Goal: Transaction & Acquisition: Purchase product/service

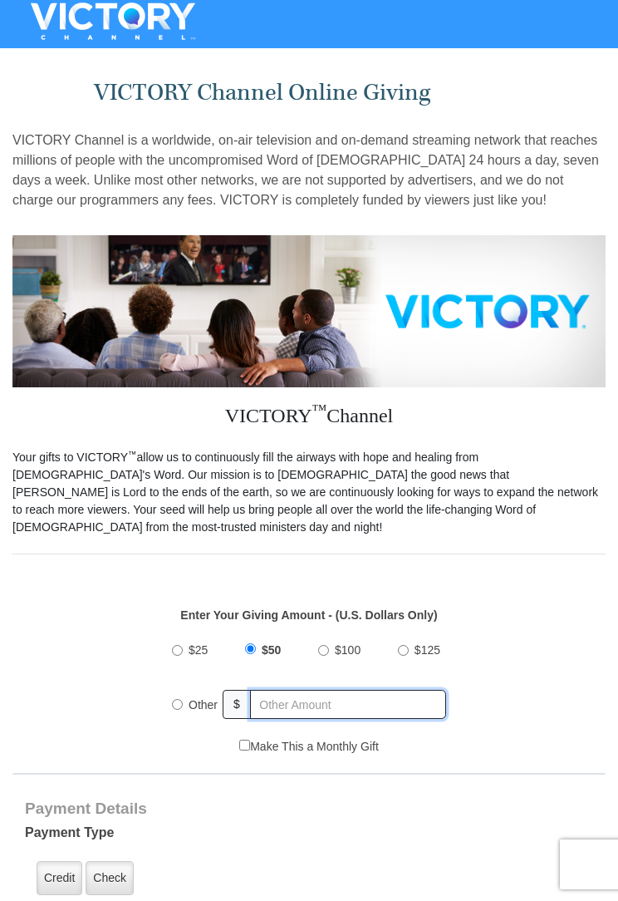
click at [381, 696] on input "text" at bounding box center [348, 704] width 196 height 29
radio input "true"
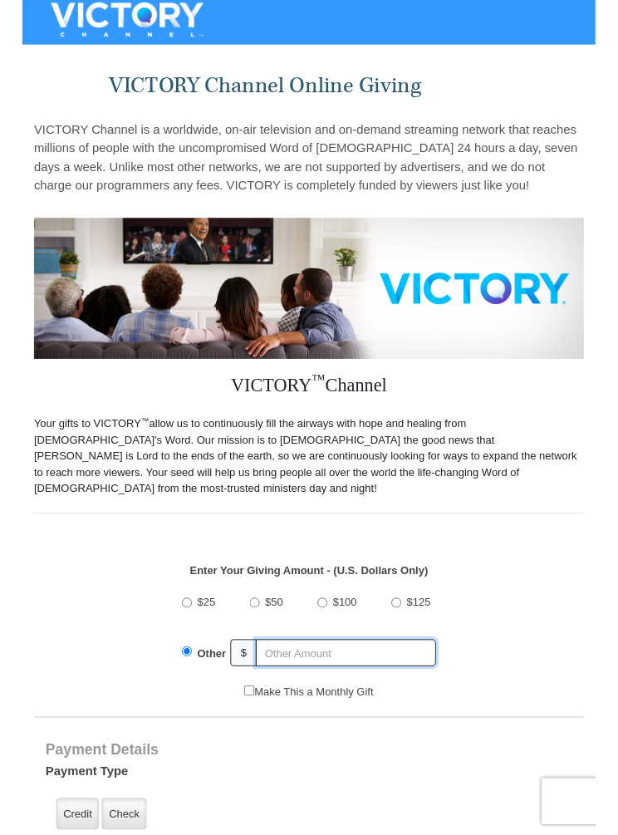
scroll to position [71, 0]
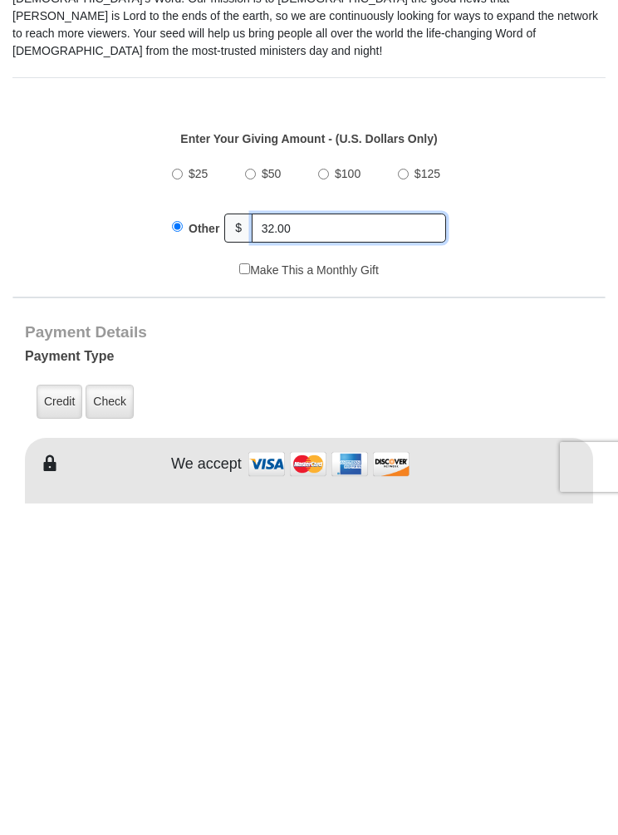
type input "32.00"
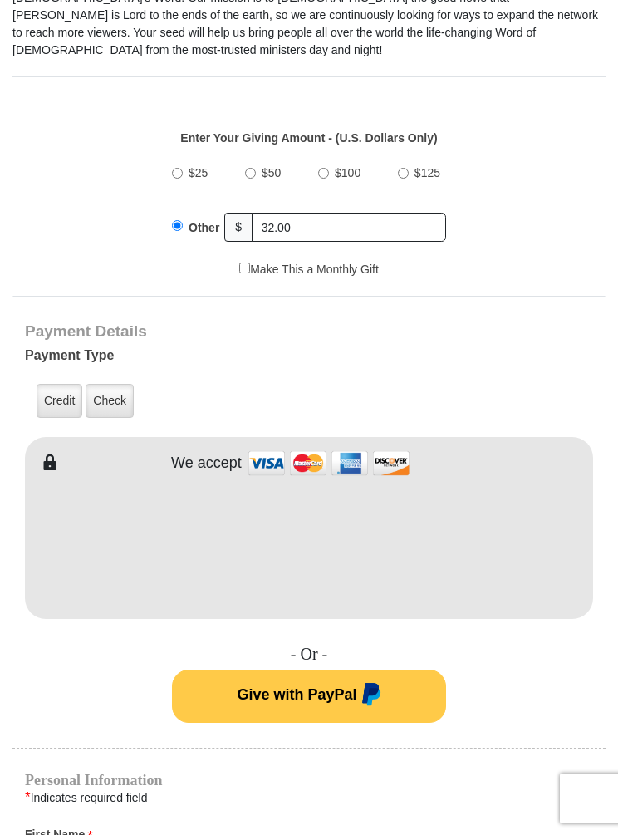
type input "[PERSON_NAME] &"
type input "[PERSON_NAME]"
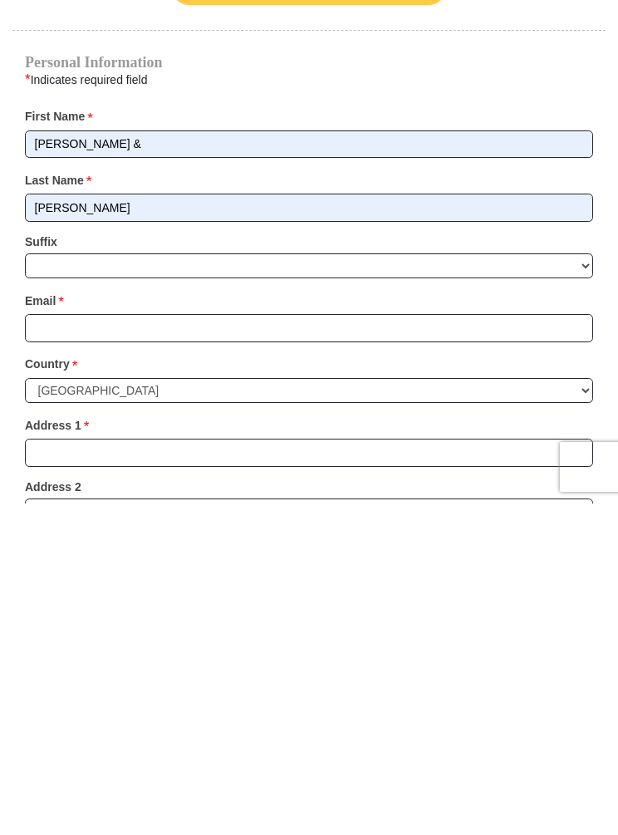
scroll to position [915, 0]
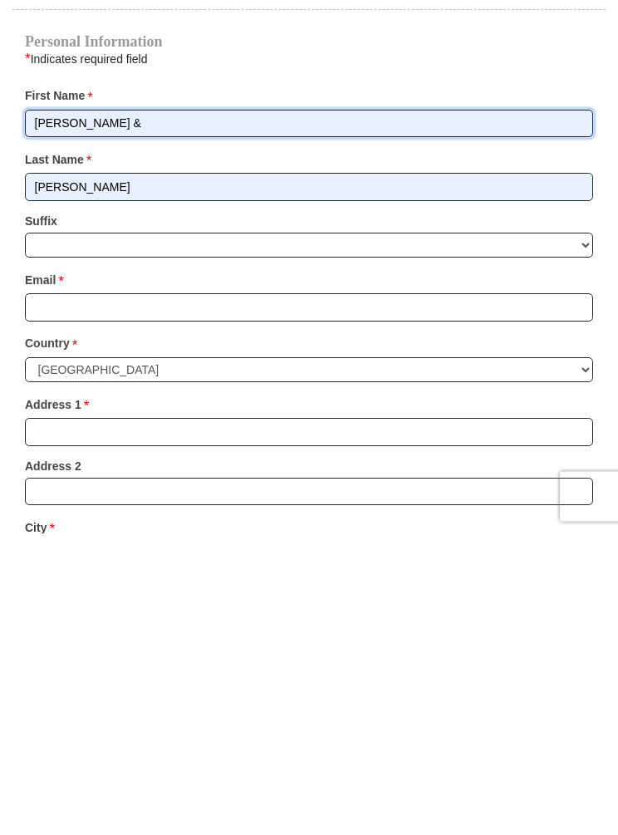
click at [194, 412] on input "[PERSON_NAME] &" at bounding box center [309, 426] width 568 height 28
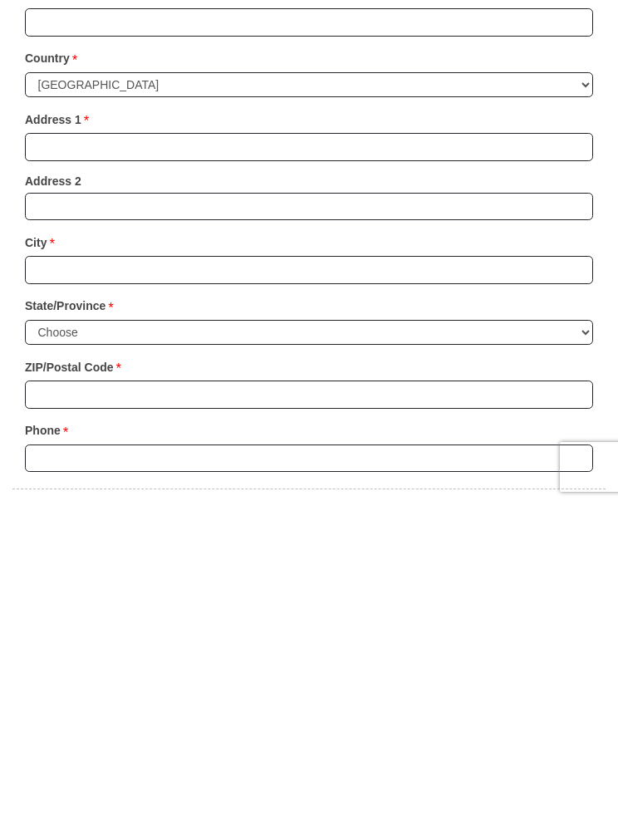
scroll to position [1185, 0]
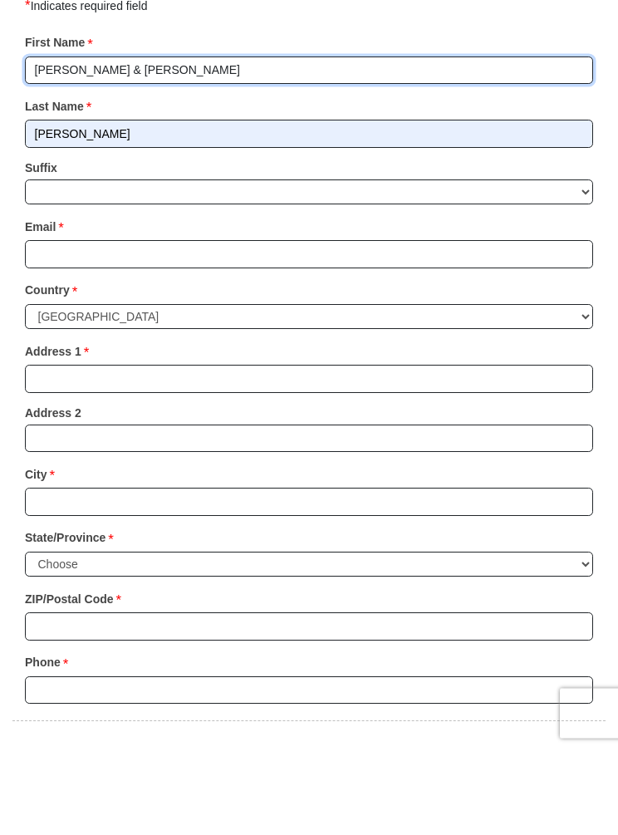
type input "[PERSON_NAME] & [PERSON_NAME]"
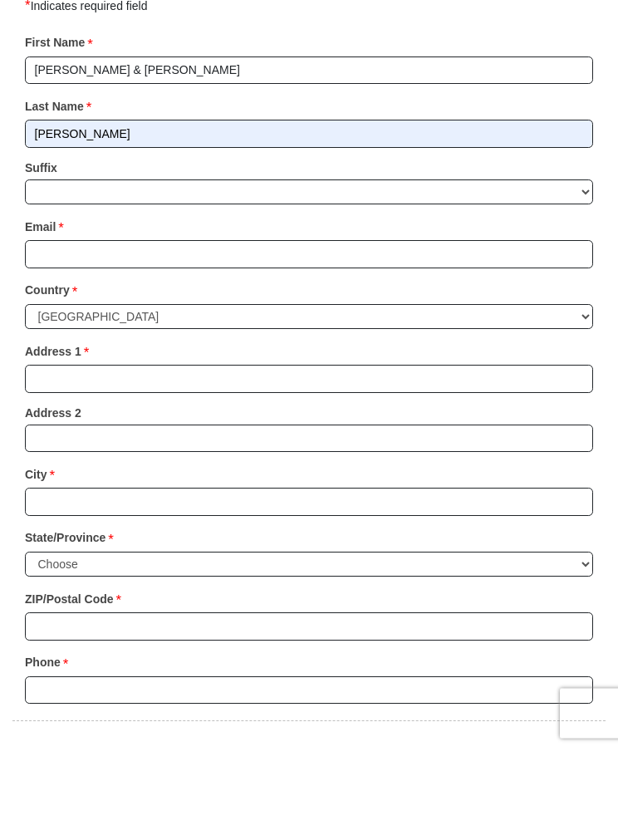
click at [410, 326] on input "Email *" at bounding box center [309, 340] width 568 height 28
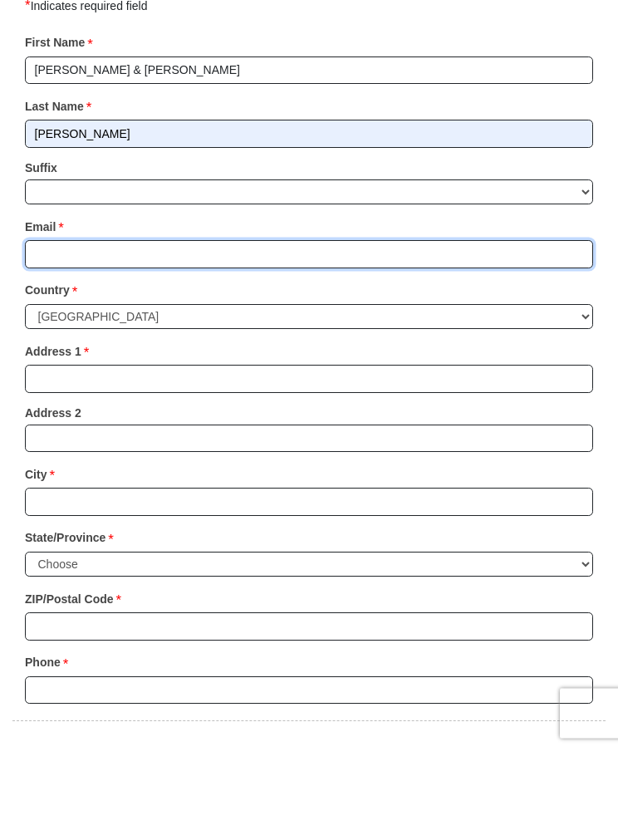
type input "[EMAIL_ADDRESS][DOMAIN_NAME]"
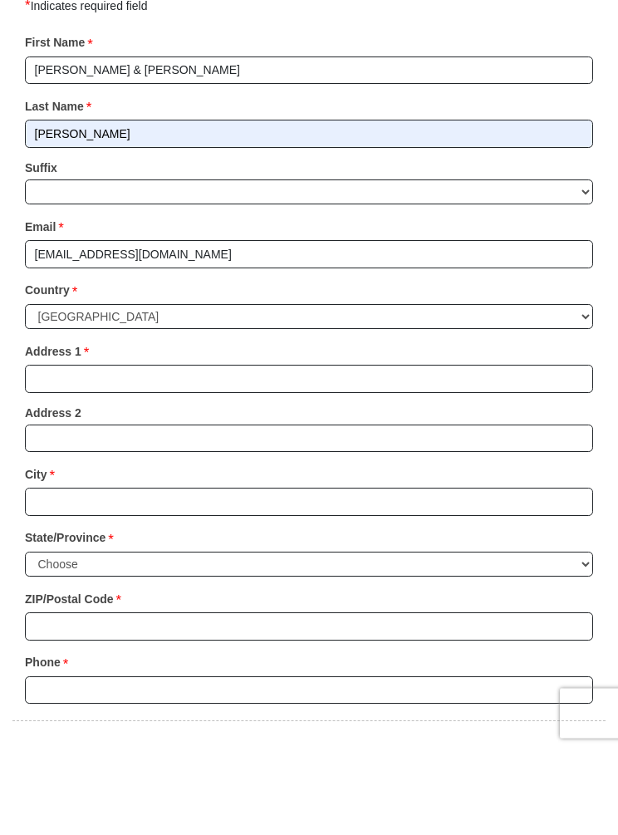
scroll to position [1271, 0]
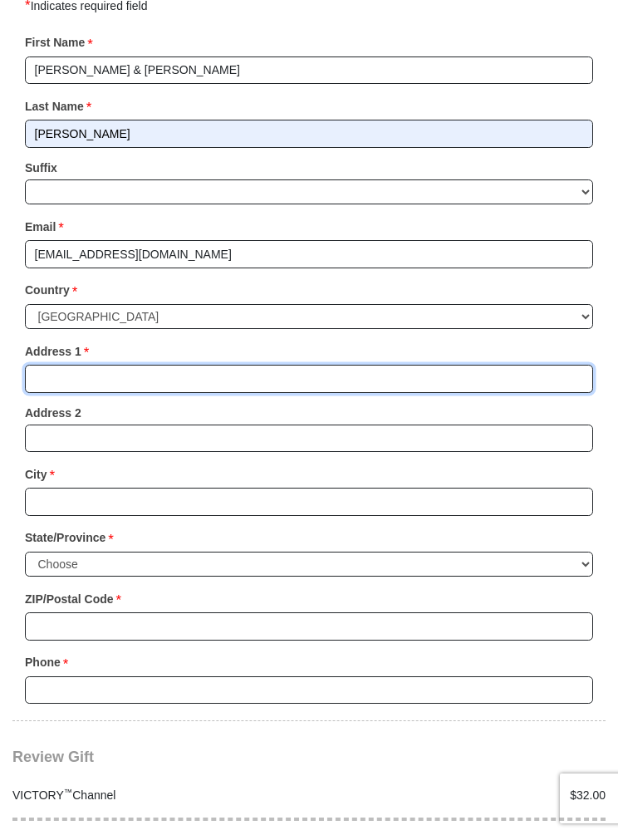
type input "[STREET_ADDRESS]"
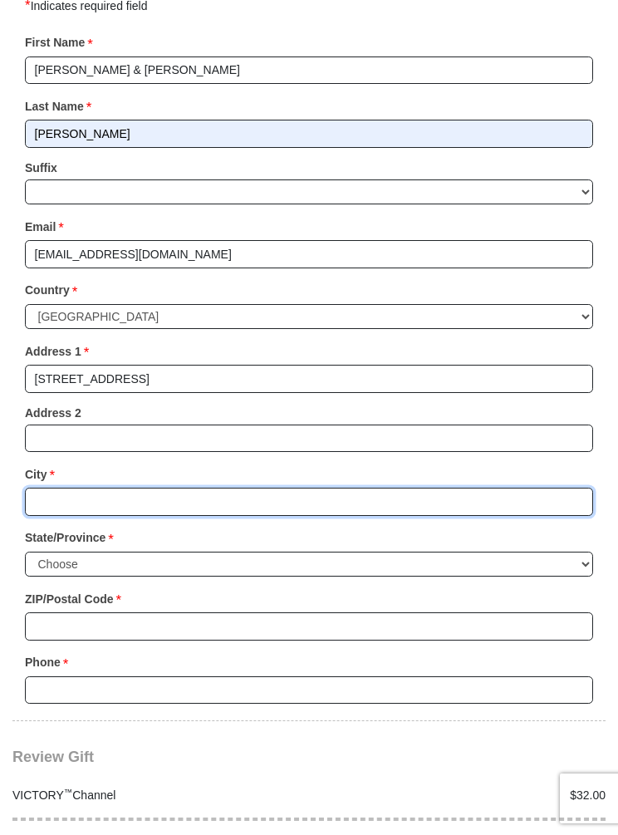
type input "[GEOGRAPHIC_DATA]"
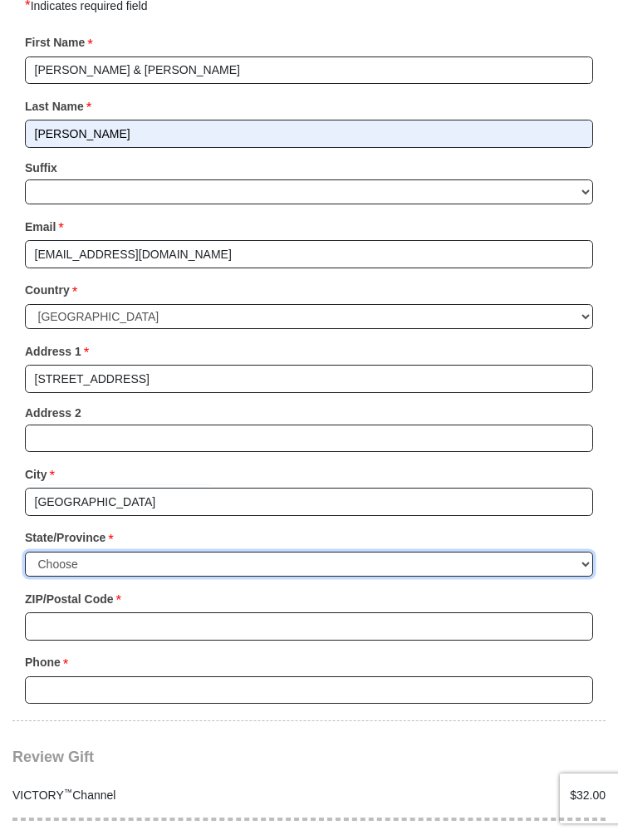
select select "NY"
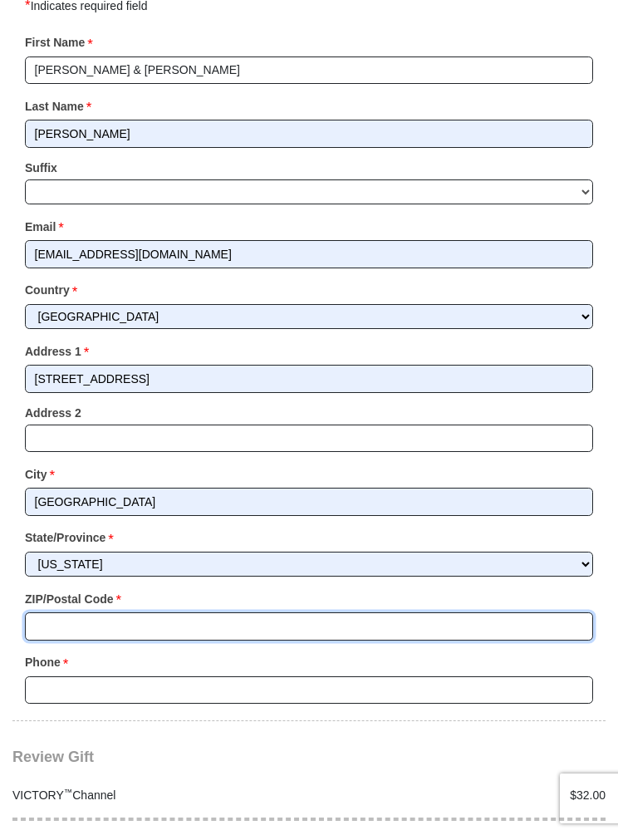
type input "14068"
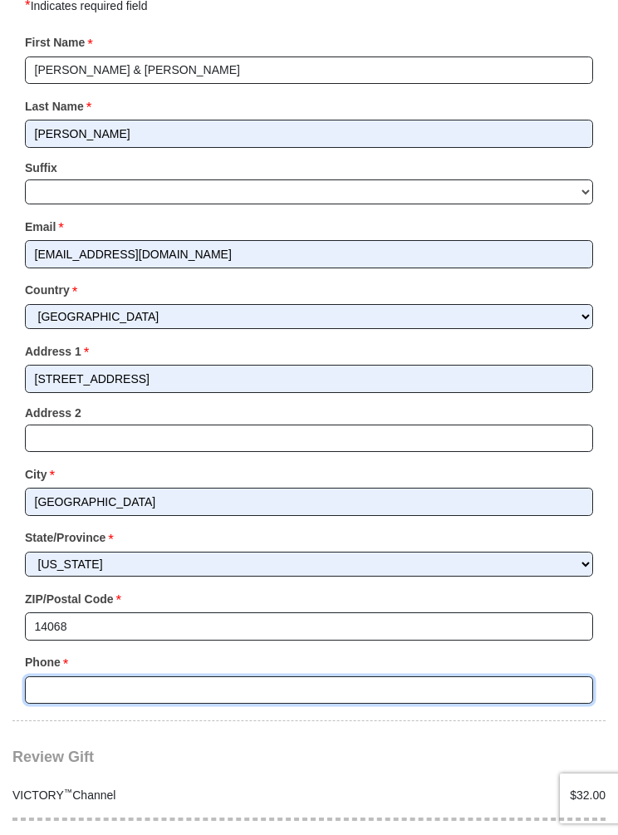
type input "7165369744"
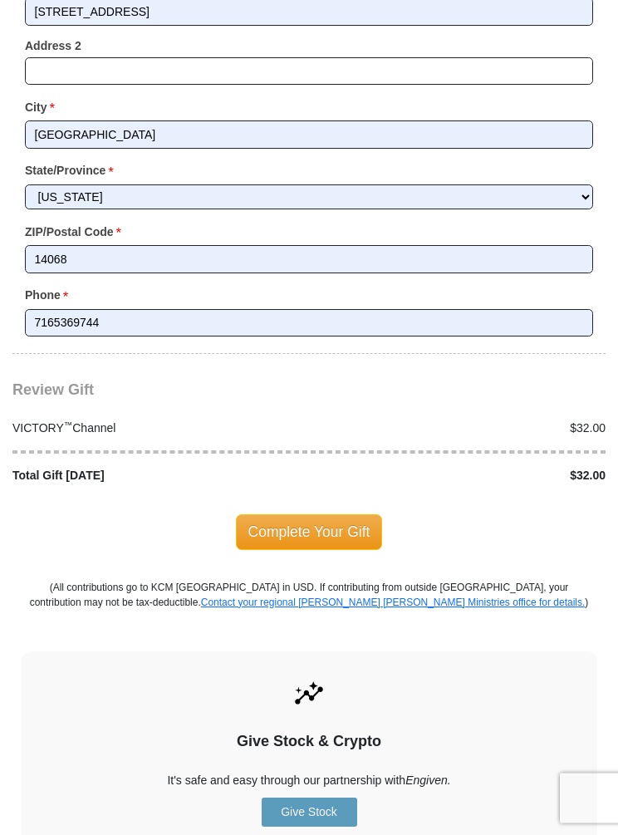
scroll to position [1638, 0]
click at [322, 514] on span "Complete Your Gift" at bounding box center [309, 531] width 147 height 35
